Goal: Task Accomplishment & Management: Manage account settings

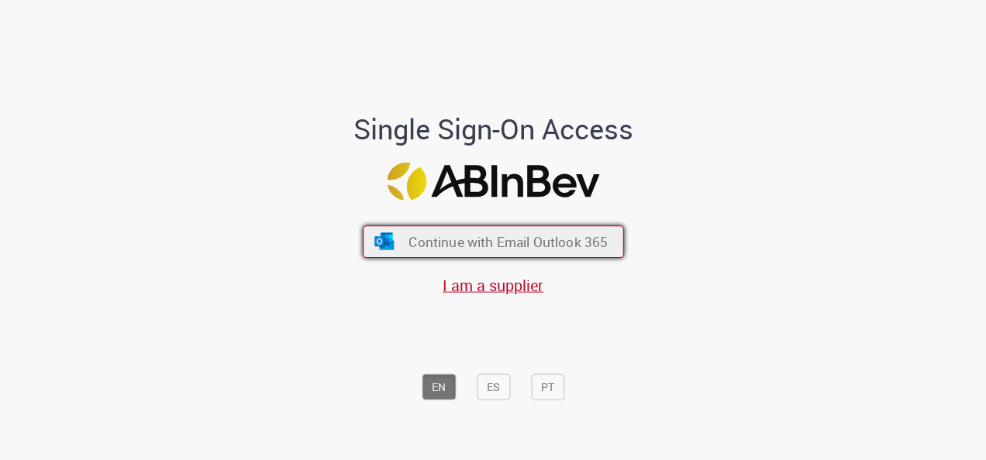
click at [466, 239] on span "Continue with Email Outlook 365" at bounding box center [507, 242] width 199 height 18
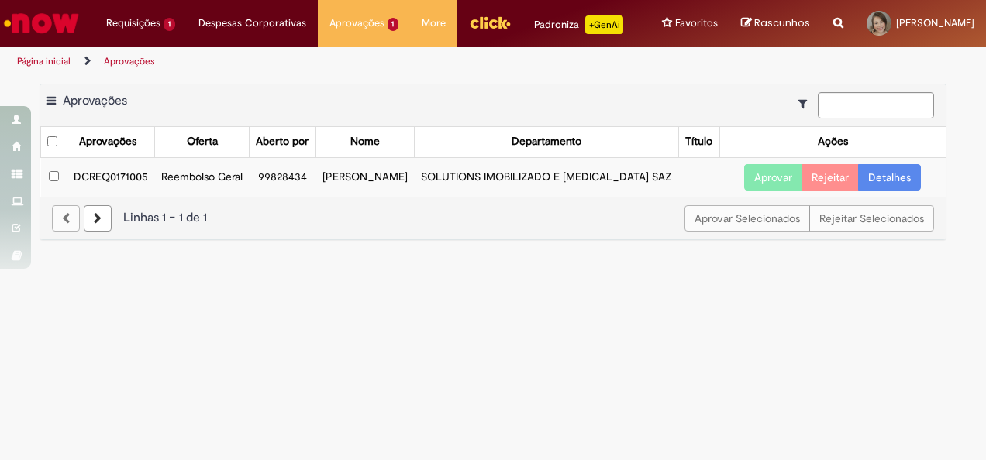
click at [111, 184] on td "DCREQ0171005" at bounding box center [111, 177] width 88 height 40
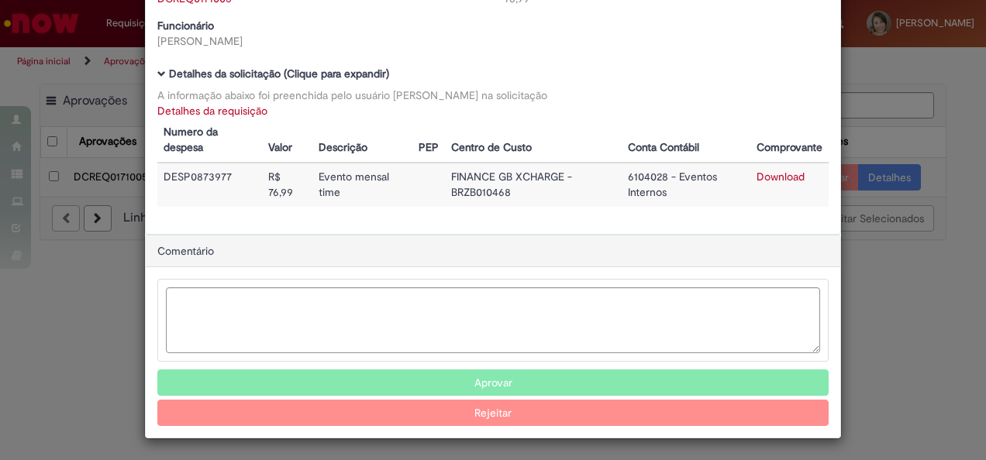
scroll to position [91, 0]
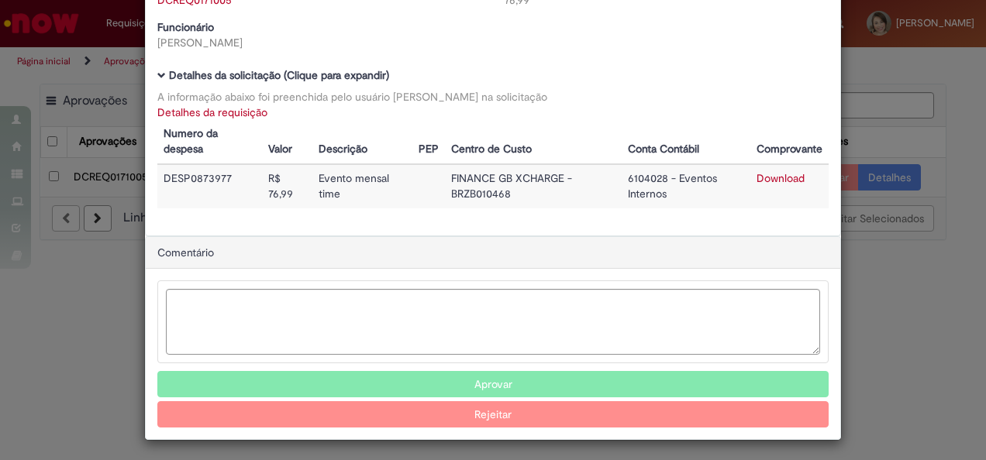
click at [488, 379] on button "Aprovar" at bounding box center [492, 384] width 671 height 26
